Goal: Use online tool/utility

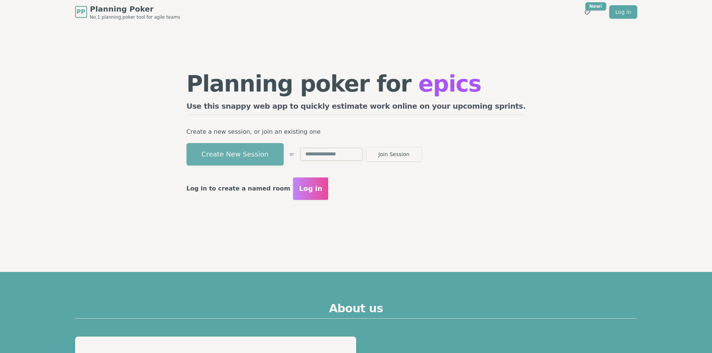
click at [244, 153] on button "Create New Session" at bounding box center [235, 154] width 97 height 22
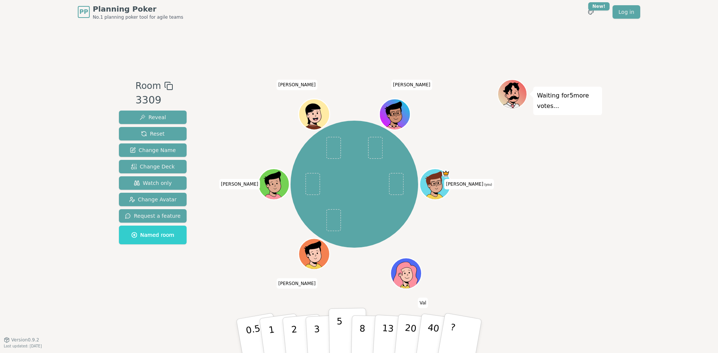
click at [342, 326] on button "5" at bounding box center [348, 336] width 39 height 57
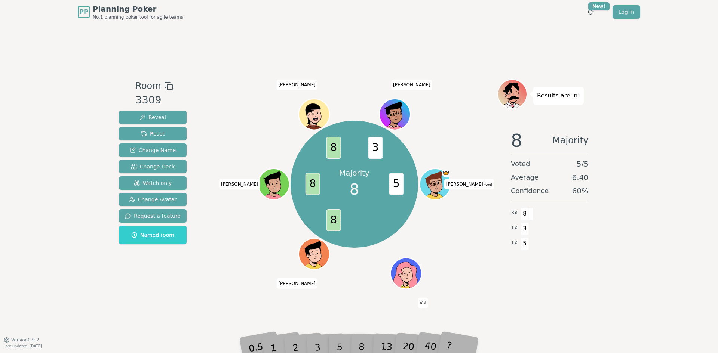
click at [358, 344] on div "5" at bounding box center [347, 336] width 23 height 27
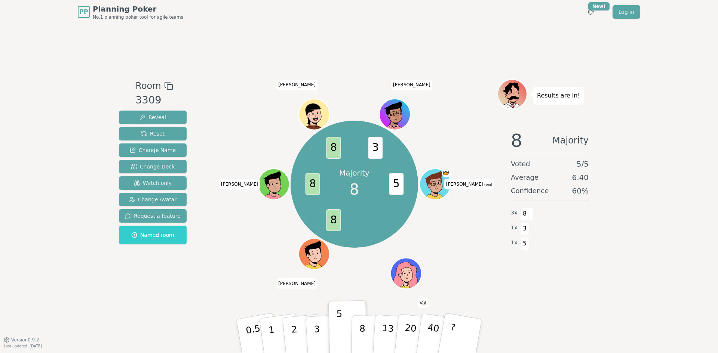
click at [360, 343] on div "8" at bounding box center [370, 336] width 23 height 27
click at [364, 332] on button "8" at bounding box center [370, 336] width 39 height 57
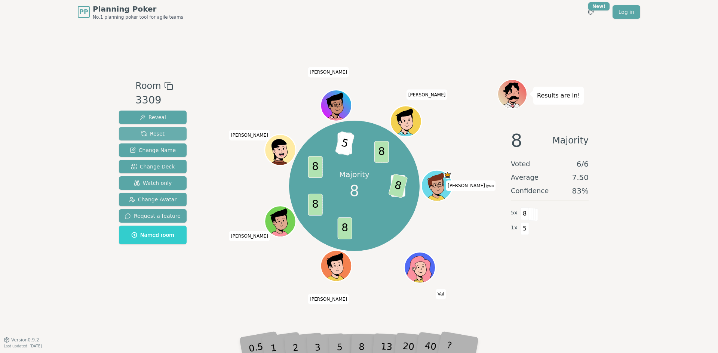
click at [153, 135] on span "Reset" at bounding box center [153, 133] width 24 height 7
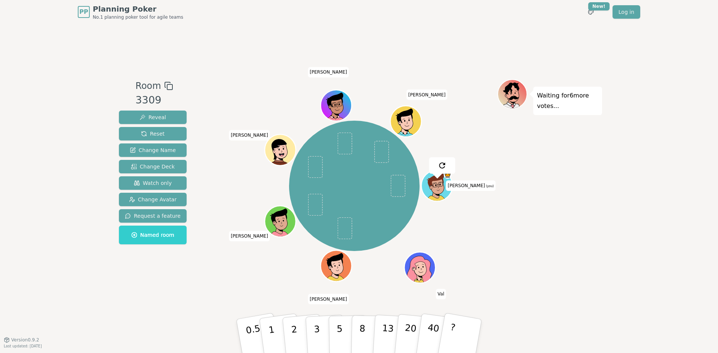
click at [63, 176] on div "PP Planning Poker No.1 planning poker tool for agile teams Toggle theme New! Lo…" at bounding box center [359, 176] width 718 height 353
click at [312, 336] on button "3" at bounding box center [325, 336] width 41 height 58
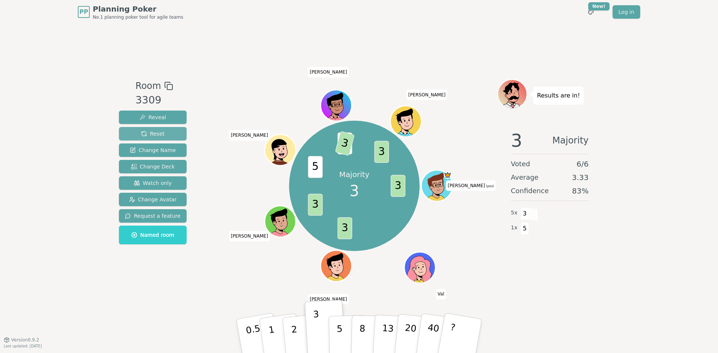
click at [166, 129] on button "Reset" at bounding box center [153, 133] width 68 height 13
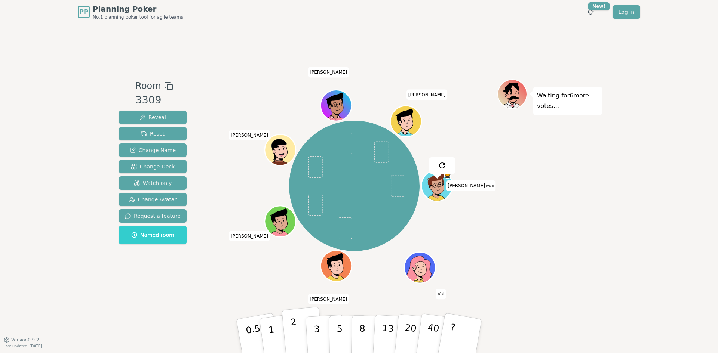
click at [294, 333] on p "2" at bounding box center [295, 337] width 10 height 41
